Goal: Find specific page/section: Find specific page/section

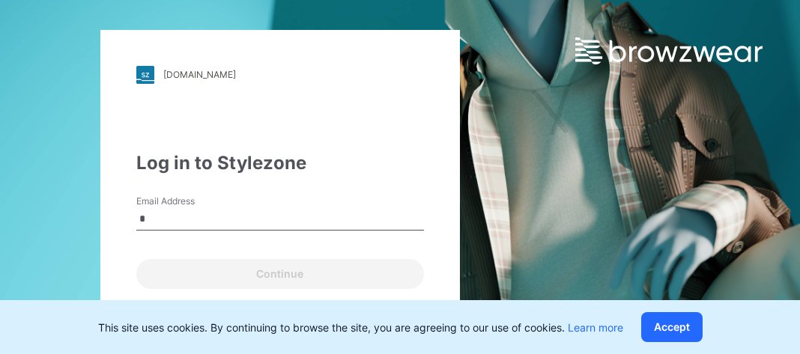
type input "**********"
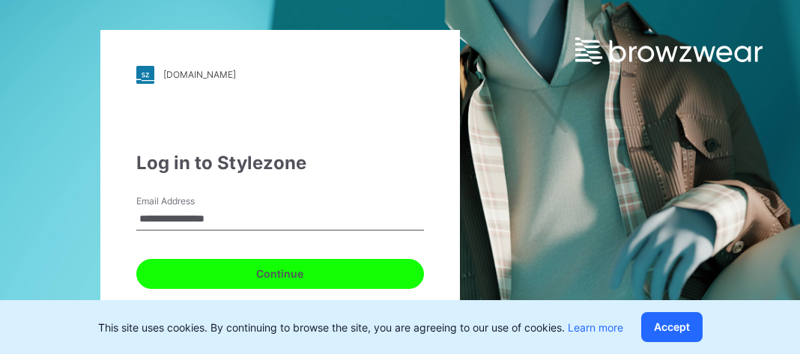
click at [176, 269] on button "Continue" at bounding box center [280, 274] width 288 height 30
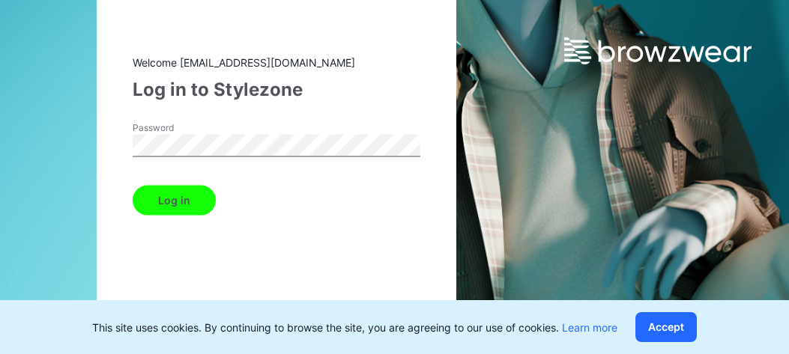
click at [133, 185] on button "Log in" at bounding box center [174, 200] width 83 height 30
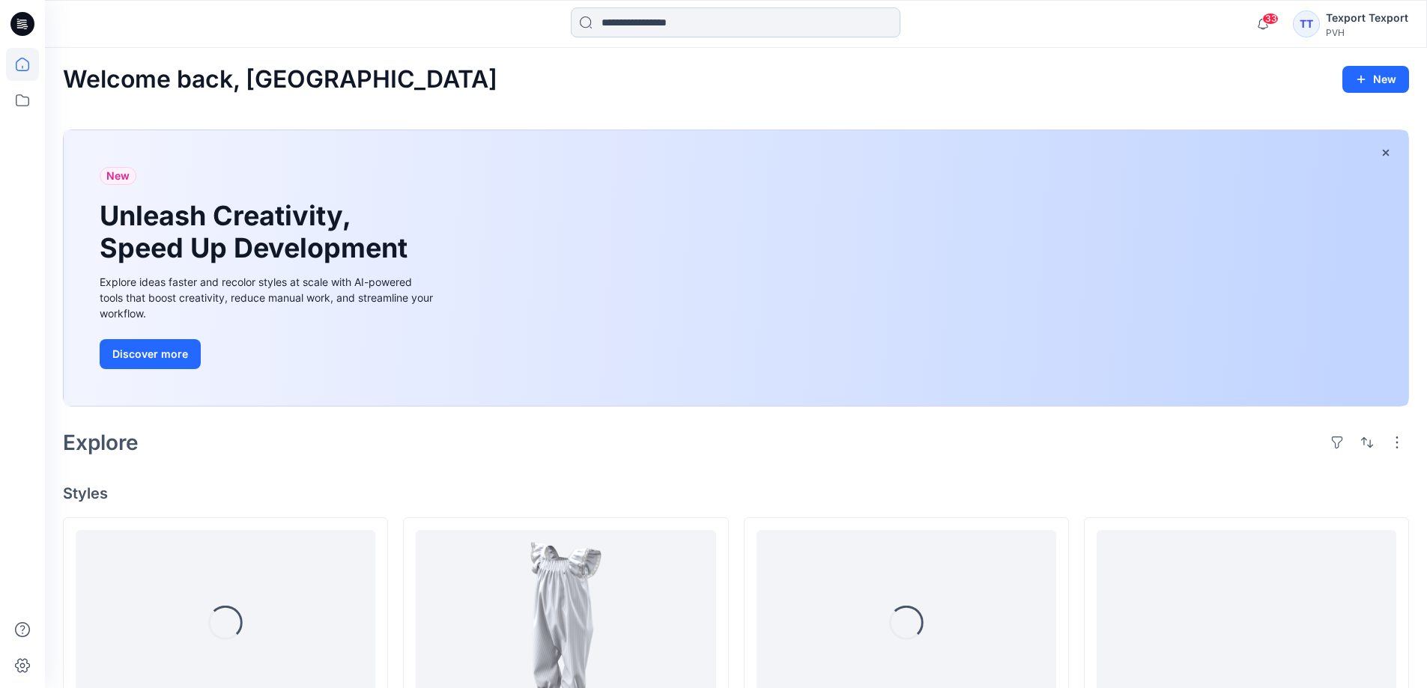
click at [680, 25] on input at bounding box center [736, 22] width 330 height 30
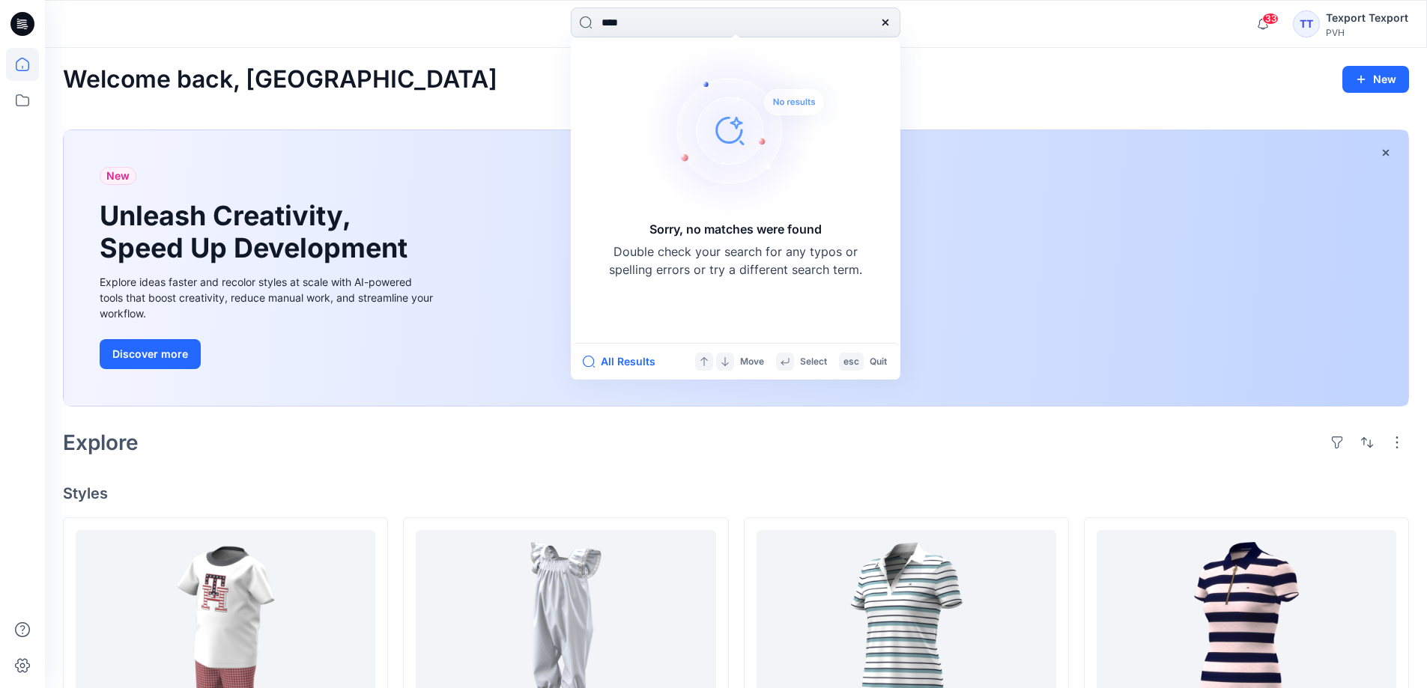
drag, startPoint x: 652, startPoint y: 22, endPoint x: 551, endPoint y: 26, distance: 102.0
click at [551, 26] on div "**** Sorry, no matches were found Double check your search for any typos or spe…" at bounding box center [735, 23] width 691 height 33
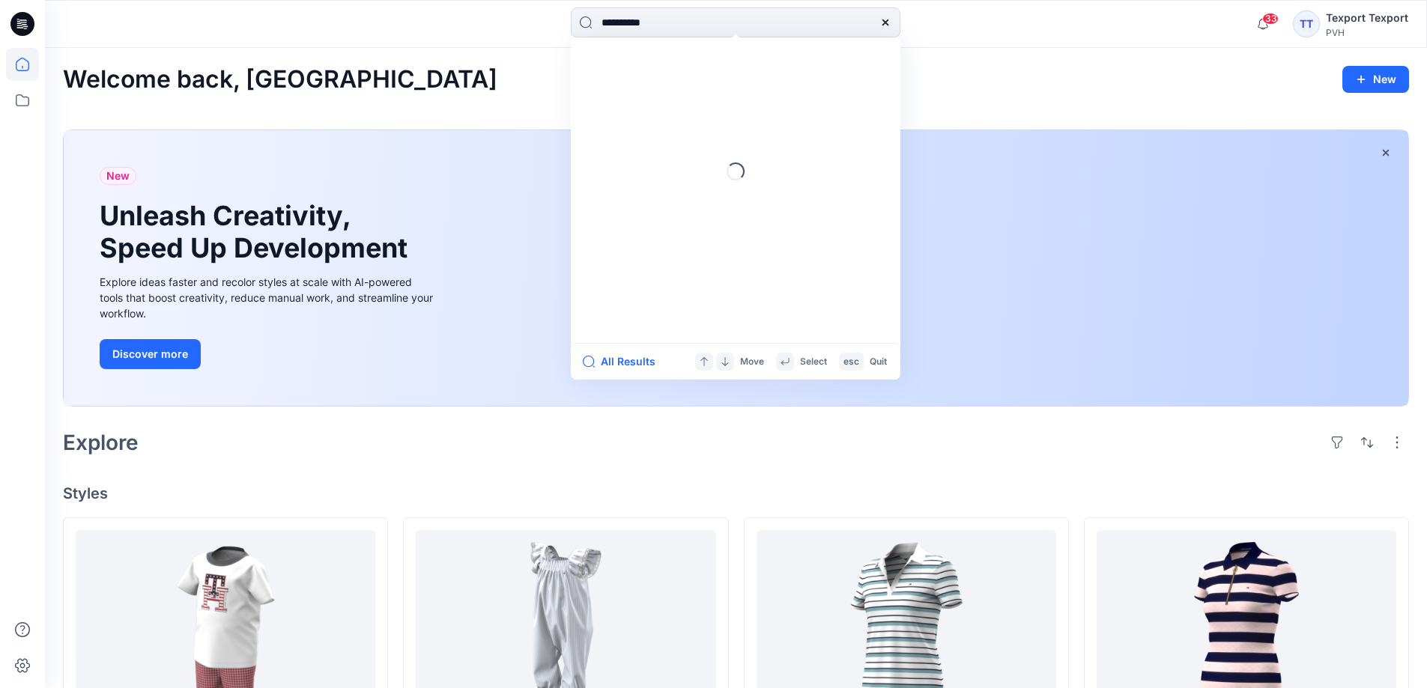
type input "**********"
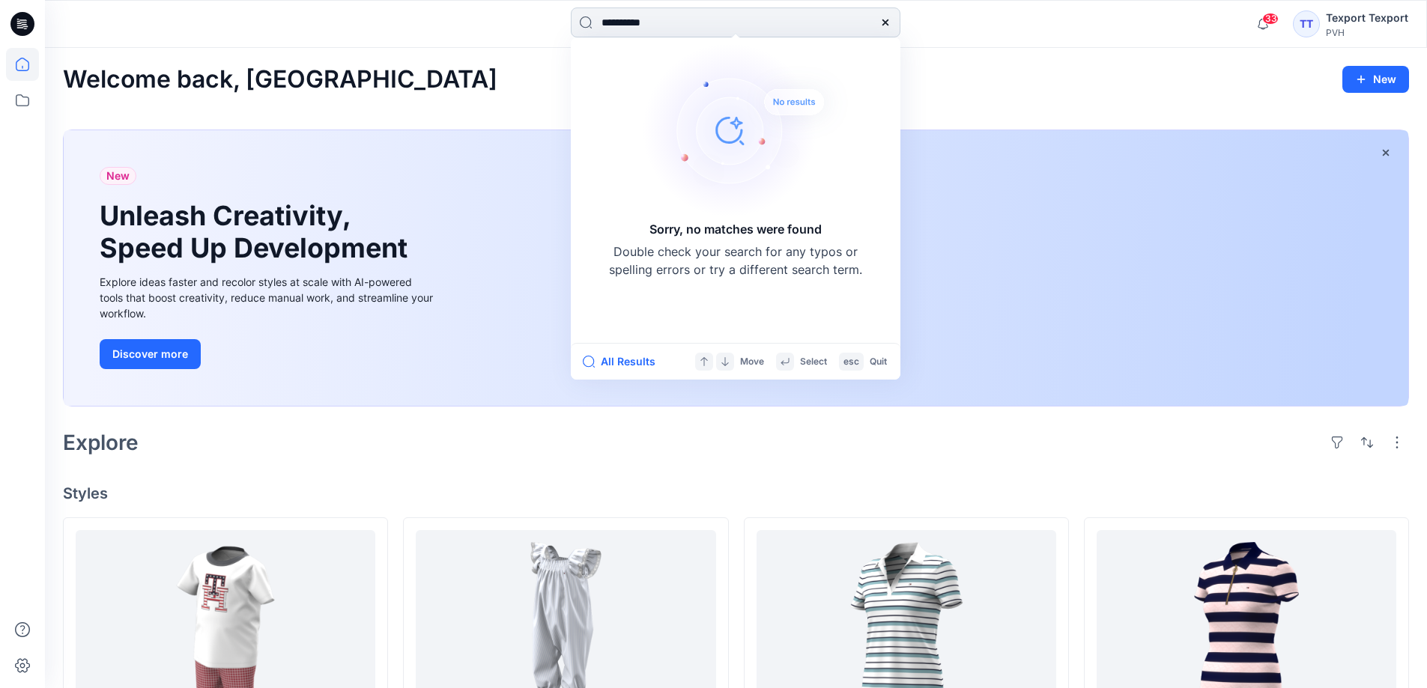
click at [799, 23] on icon at bounding box center [885, 22] width 12 height 12
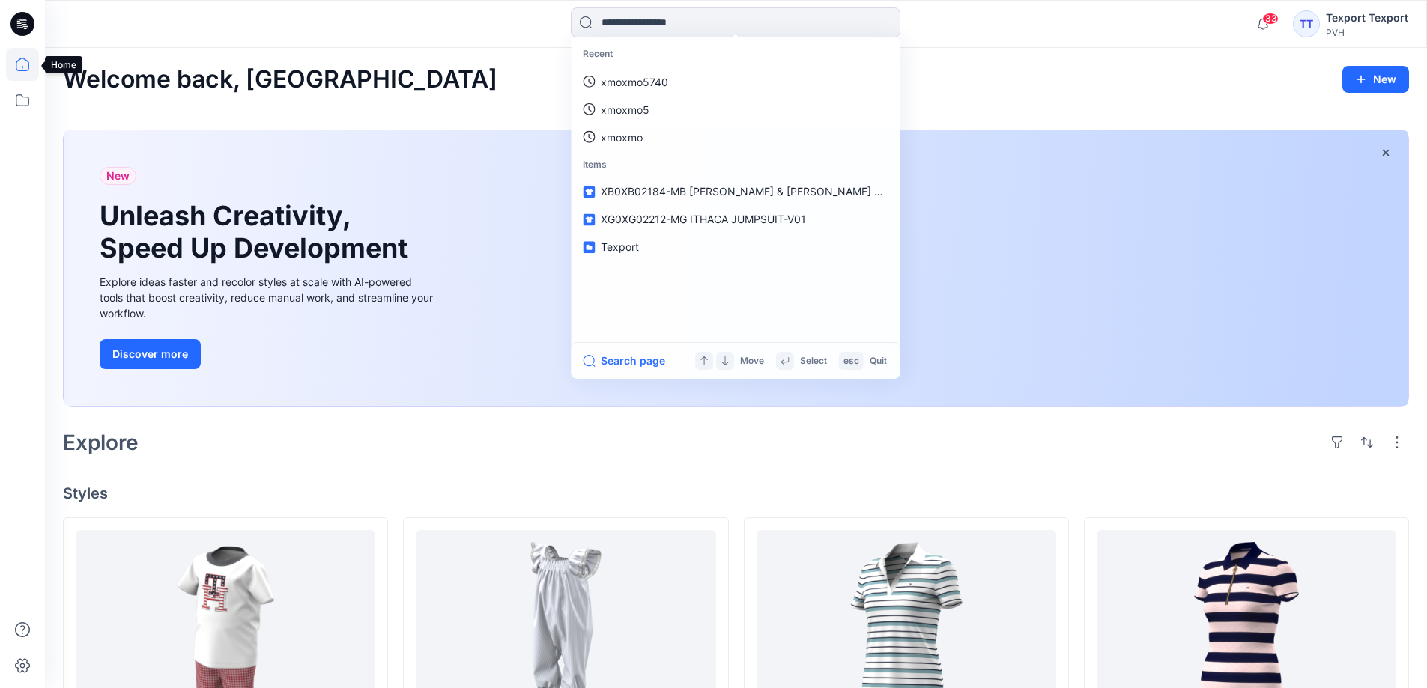
click at [17, 63] on icon at bounding box center [22, 64] width 33 height 33
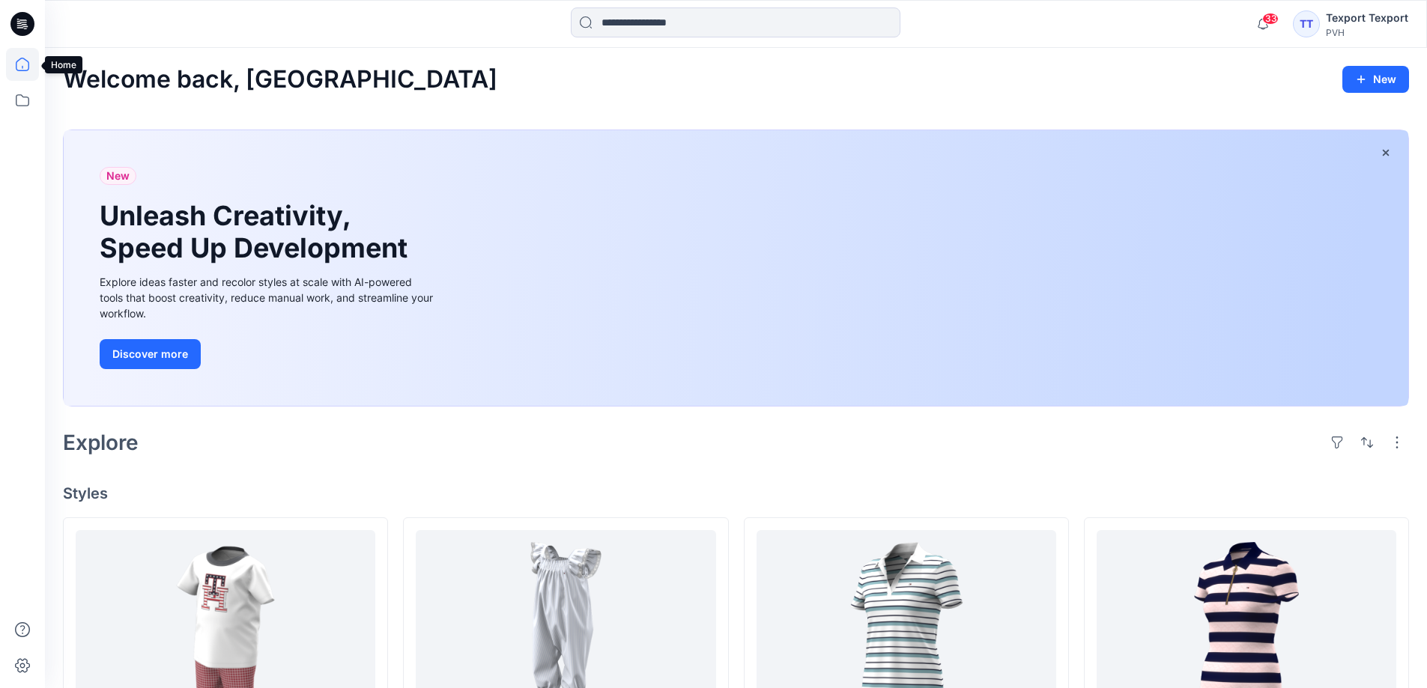
click at [26, 64] on icon at bounding box center [22, 64] width 33 height 33
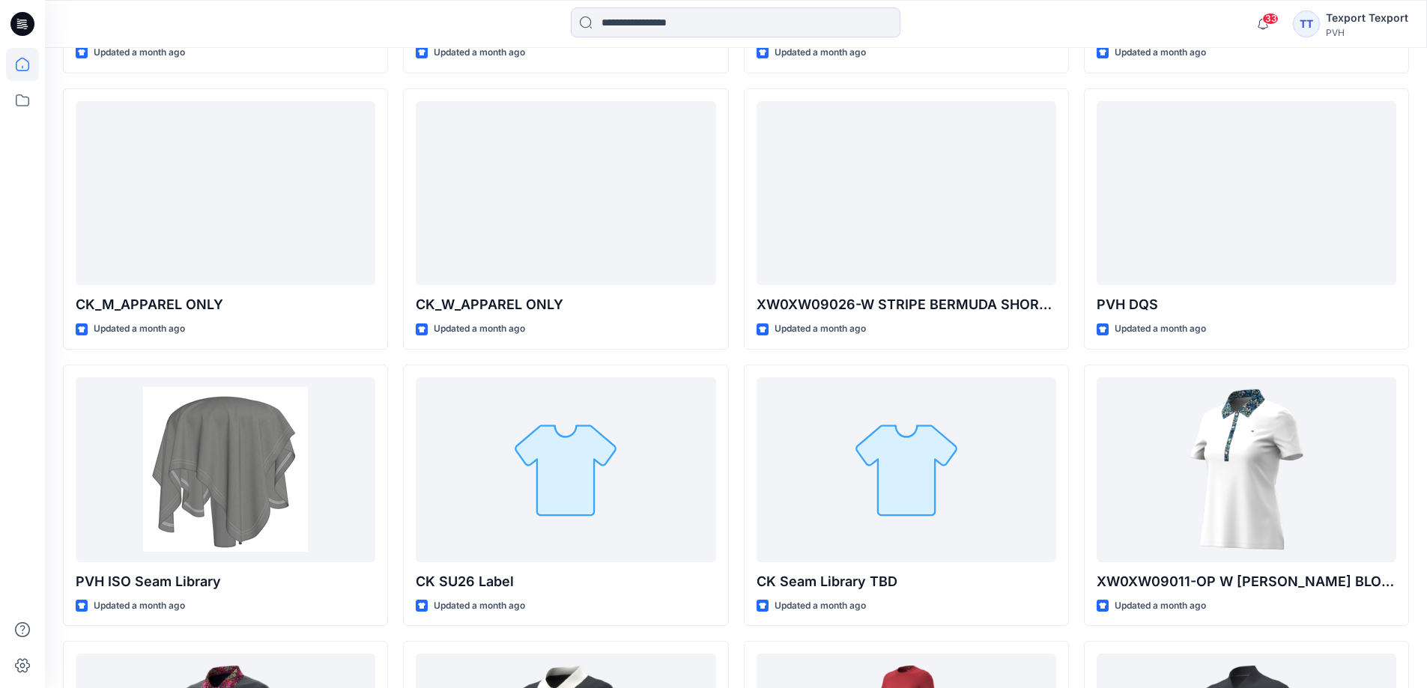
scroll to position [2629, 0]
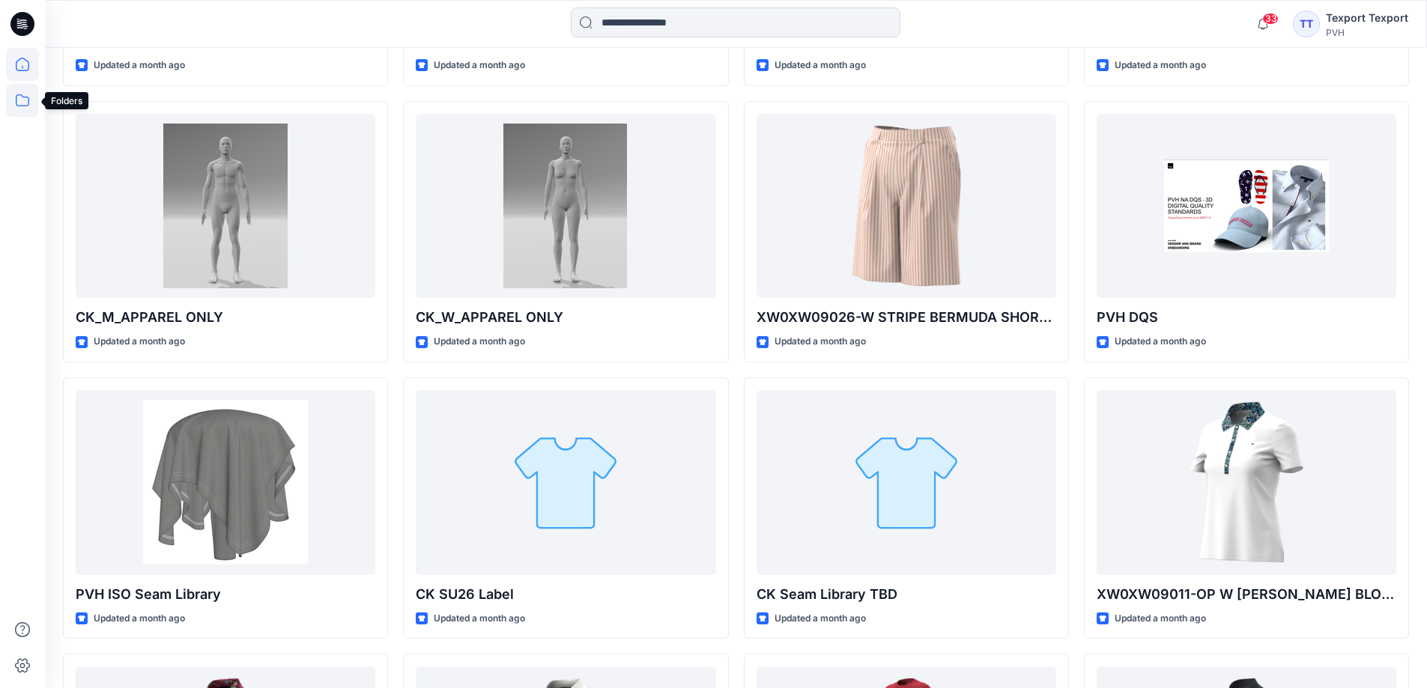
click at [20, 97] on icon at bounding box center [22, 100] width 33 height 33
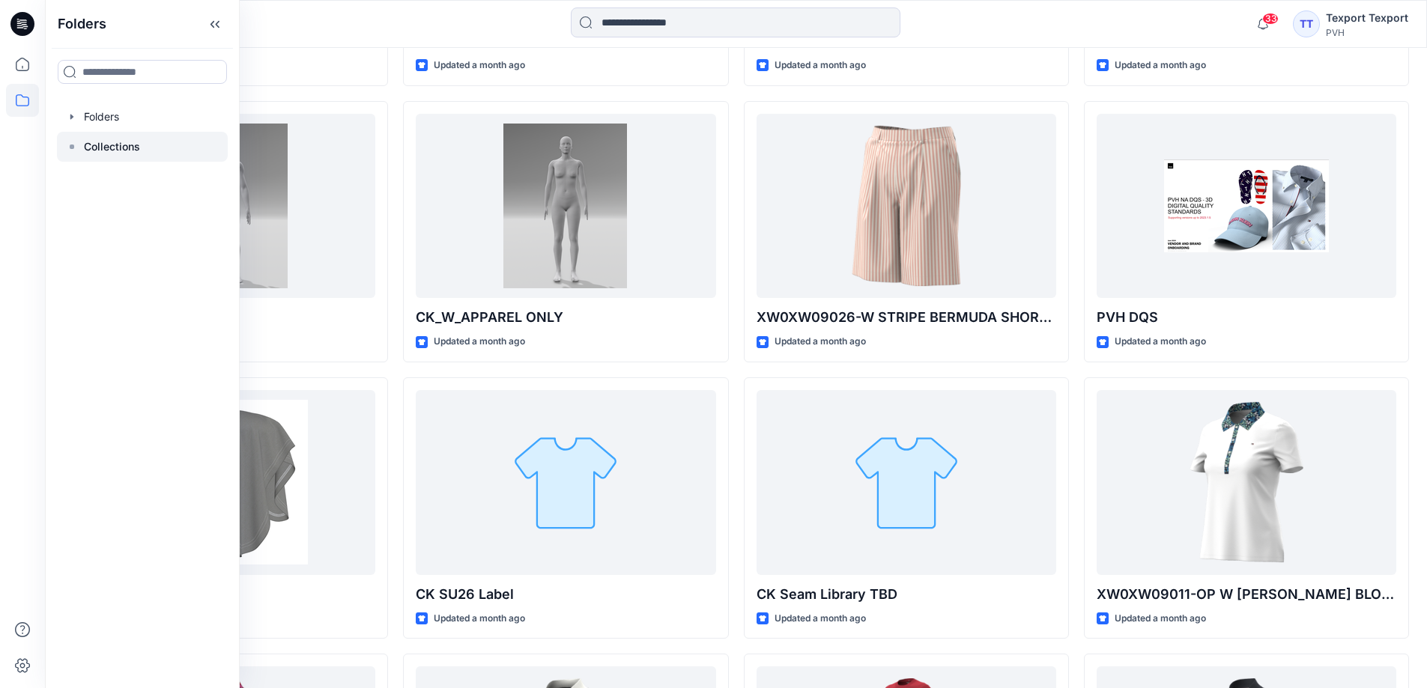
click at [115, 146] on p "Collections" at bounding box center [112, 147] width 56 height 18
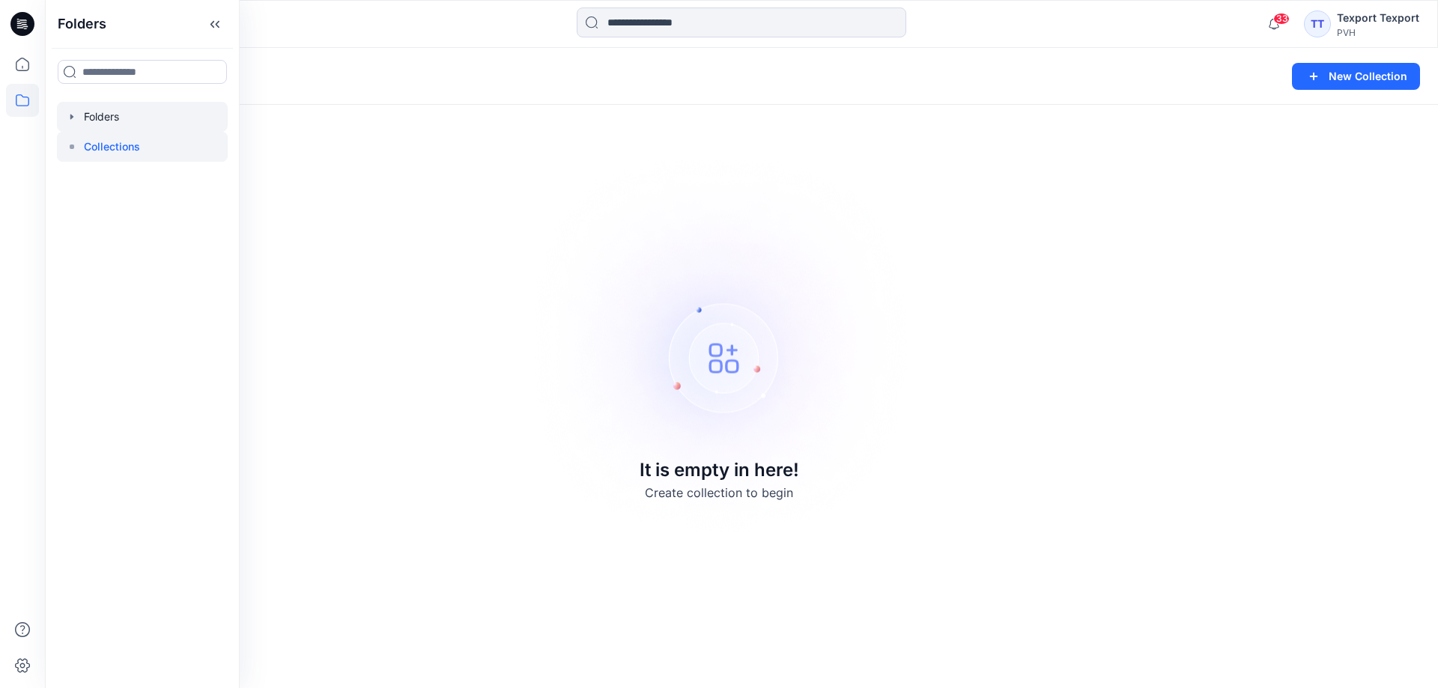
click at [97, 115] on div at bounding box center [142, 117] width 171 height 30
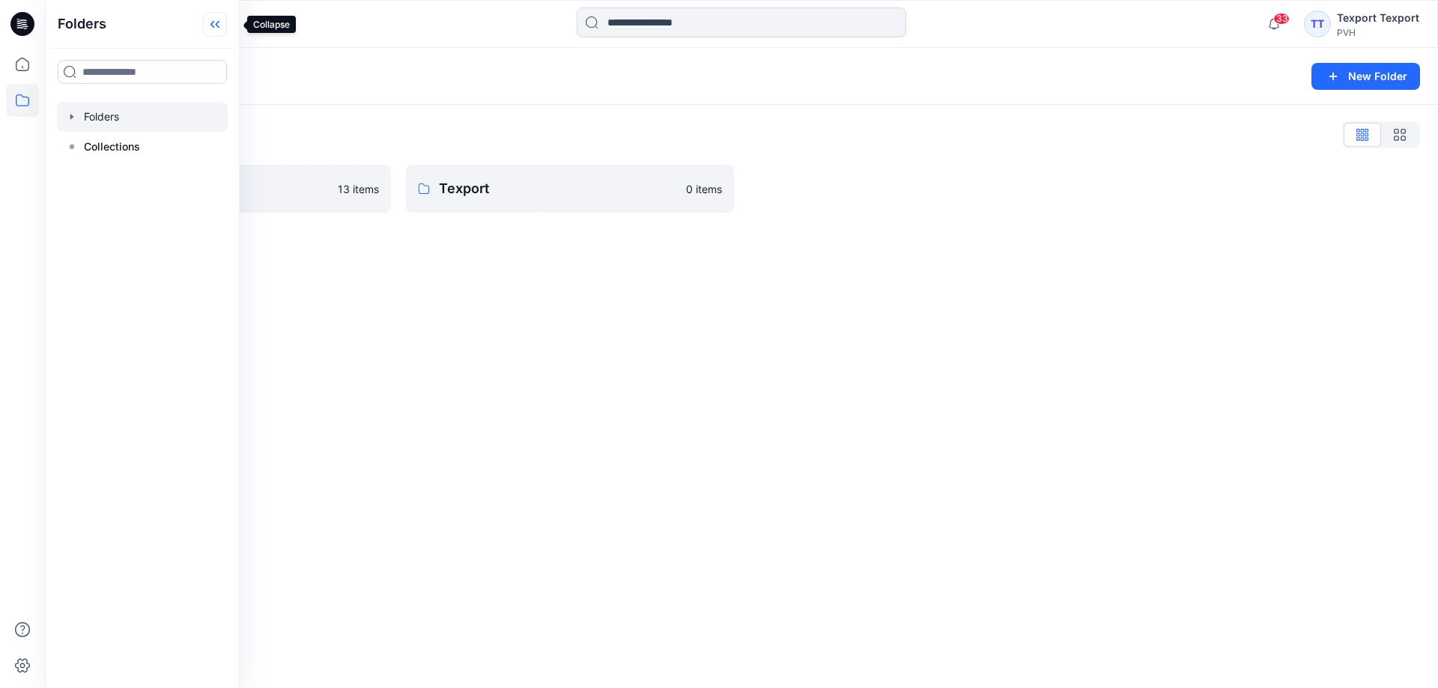
click at [227, 24] on icon at bounding box center [215, 24] width 24 height 25
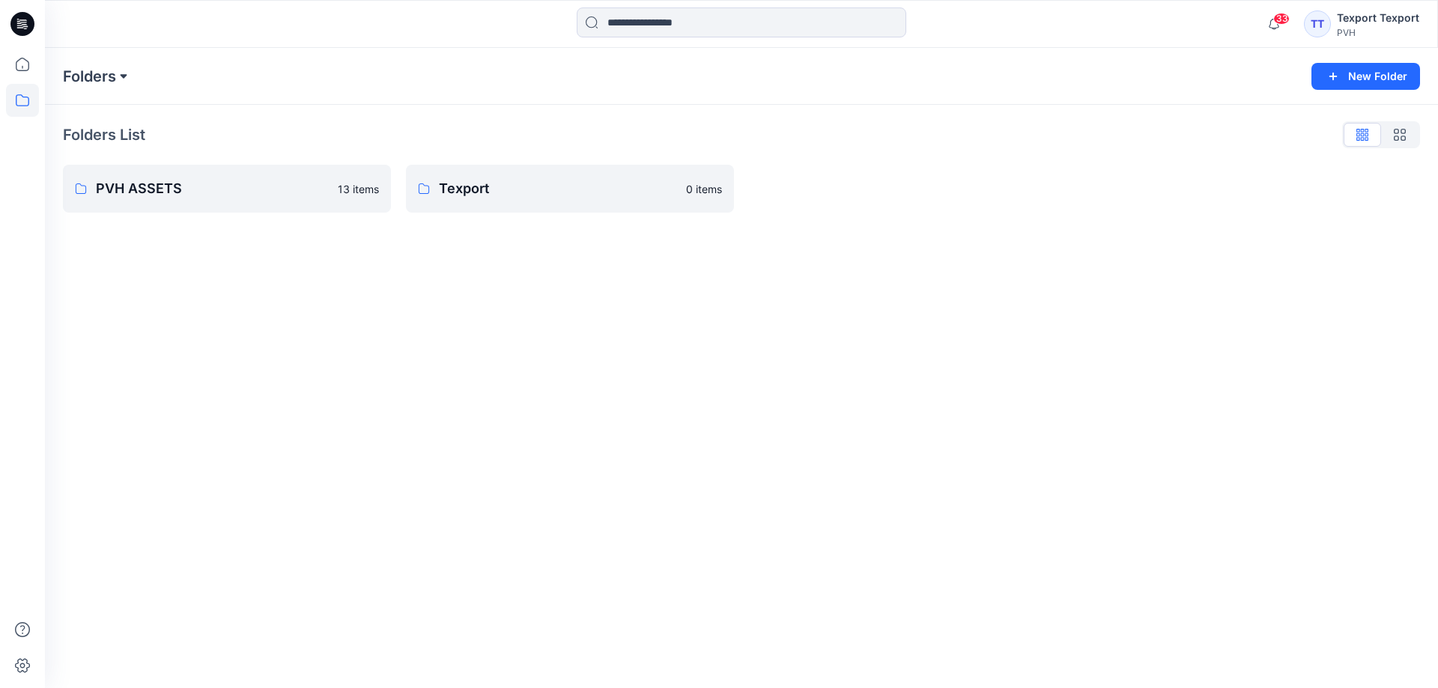
click at [121, 73] on button at bounding box center [123, 76] width 15 height 21
